Goal: Information Seeking & Learning: Find specific fact

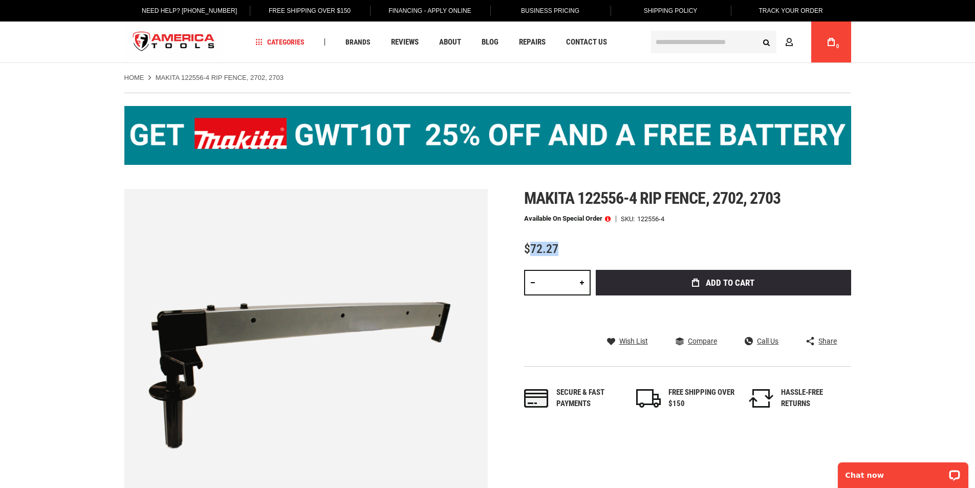
drag, startPoint x: 530, startPoint y: 248, endPoint x: 557, endPoint y: 248, distance: 27.1
click at [557, 248] on span "$72.27" at bounding box center [541, 249] width 34 height 14
copy span "72.27"
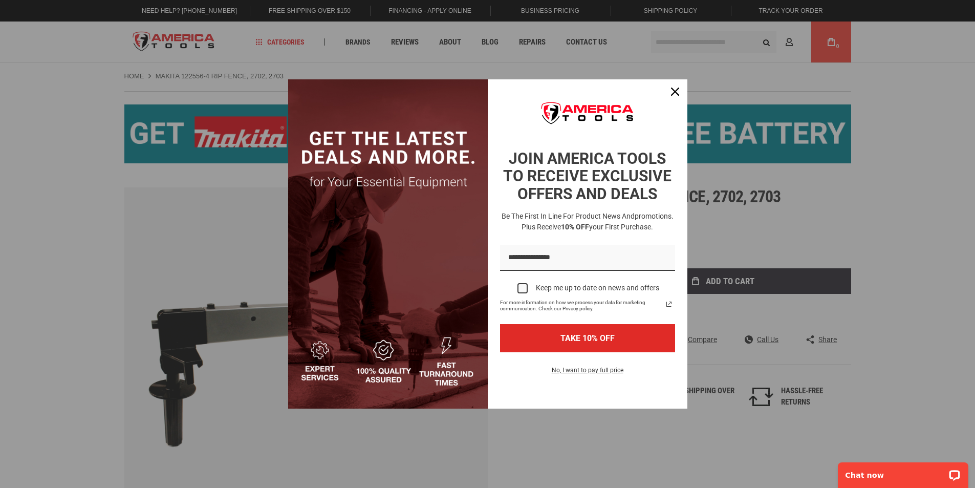
scroll to position [51, 0]
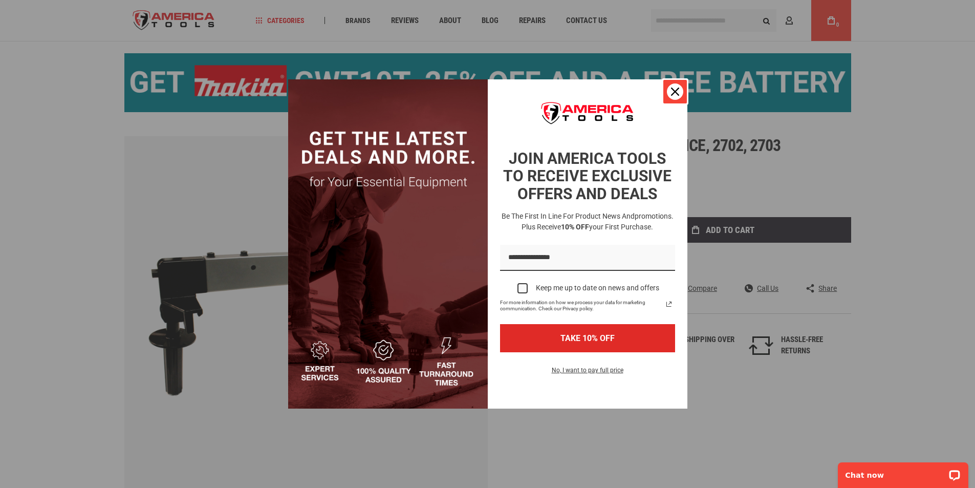
click at [671, 93] on icon "close icon" at bounding box center [675, 91] width 8 height 8
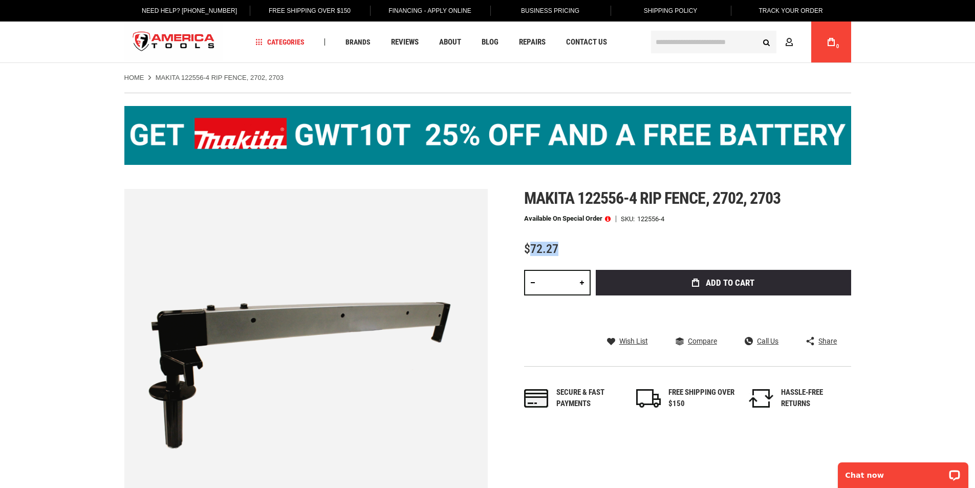
drag, startPoint x: 532, startPoint y: 246, endPoint x: 558, endPoint y: 245, distance: 26.1
click at [558, 245] on div "$72.27" at bounding box center [687, 249] width 327 height 13
copy span "72.27"
